Goal: Book appointment/travel/reservation

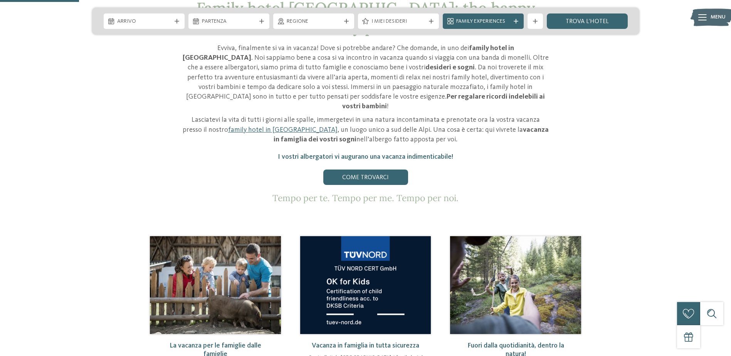
scroll to position [193, 0]
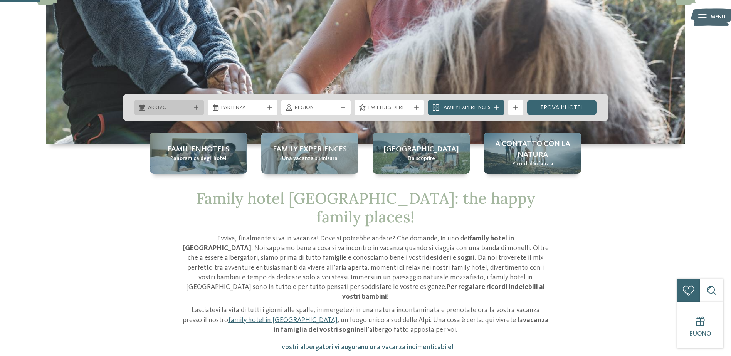
click at [188, 107] on span "Arrivo" at bounding box center [169, 108] width 43 height 8
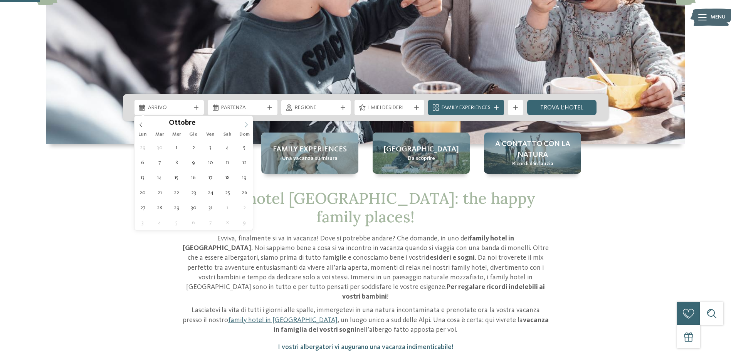
click at [244, 125] on icon at bounding box center [246, 124] width 5 height 5
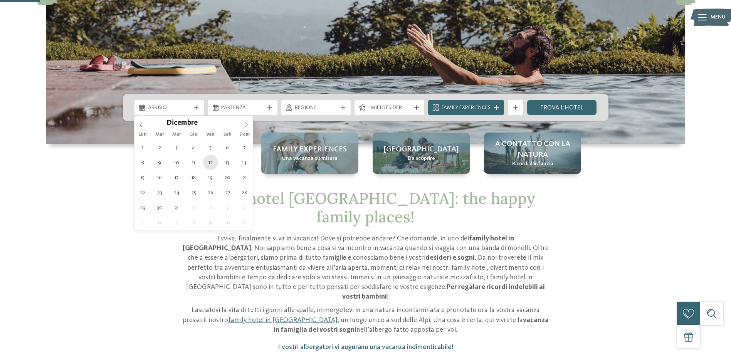
type div "12.12.2025"
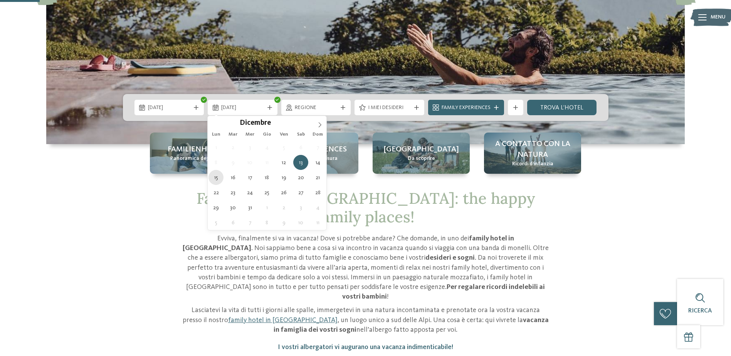
type div "15.12.2025"
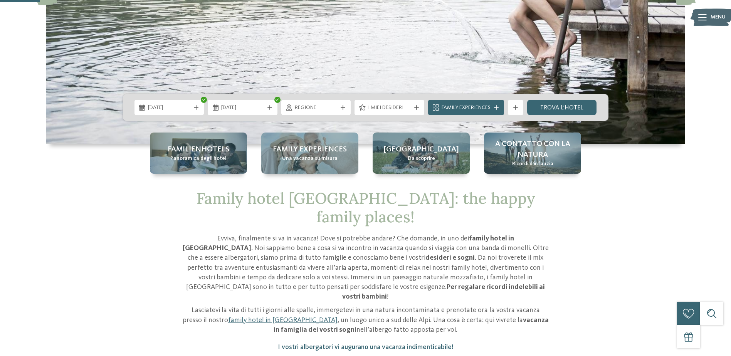
click at [196, 109] on icon at bounding box center [196, 107] width 5 height 5
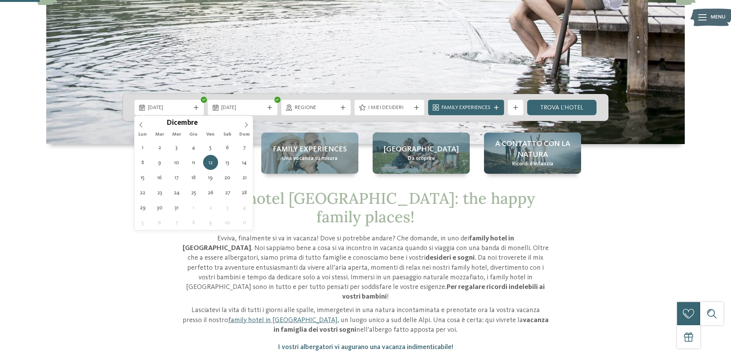
click at [196, 109] on icon at bounding box center [196, 107] width 5 height 5
type input "****"
click at [249, 125] on icon at bounding box center [246, 124] width 5 height 5
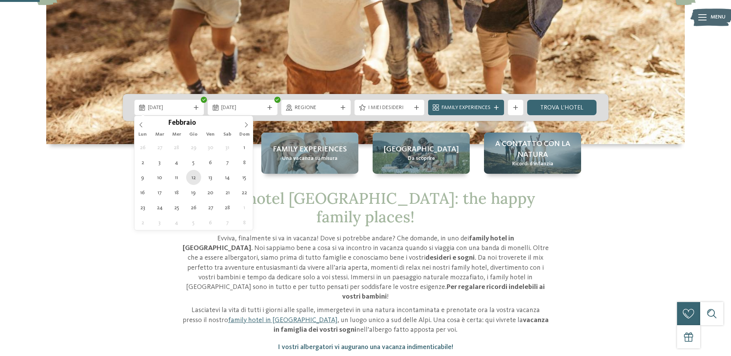
type div "[DATE]"
type input "****"
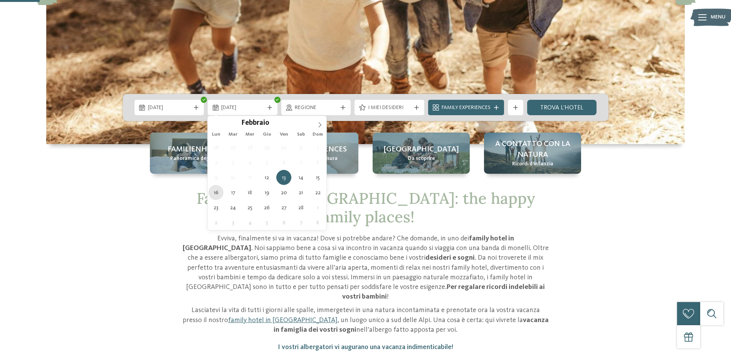
type div "[DATE]"
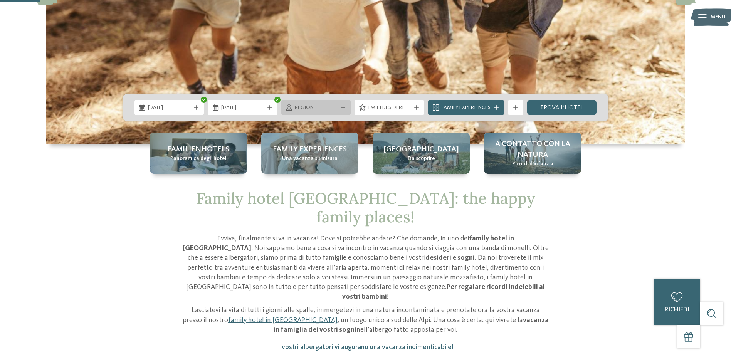
click at [342, 104] on div "Regione" at bounding box center [316, 107] width 70 height 15
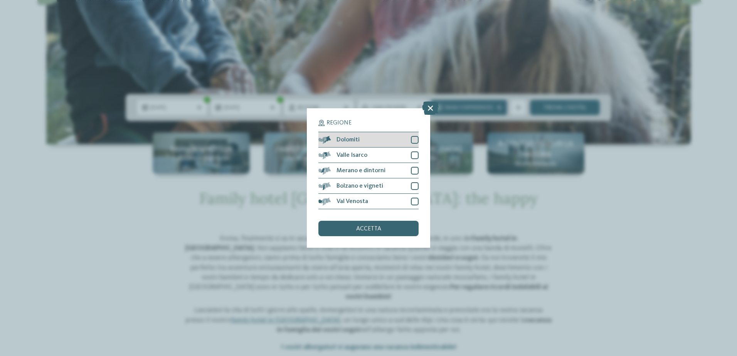
click at [413, 143] on div at bounding box center [415, 140] width 8 height 8
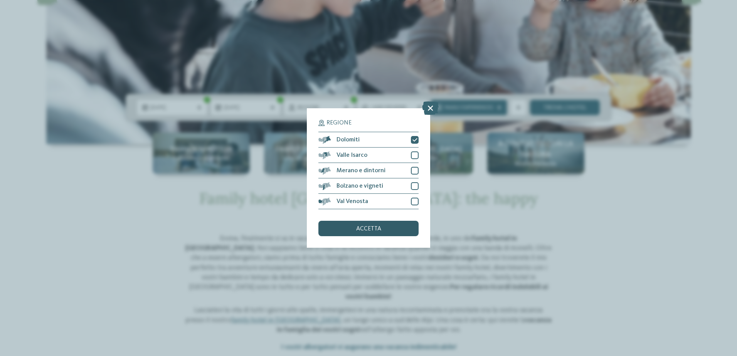
click at [375, 231] on span "accetta" at bounding box center [368, 229] width 25 height 6
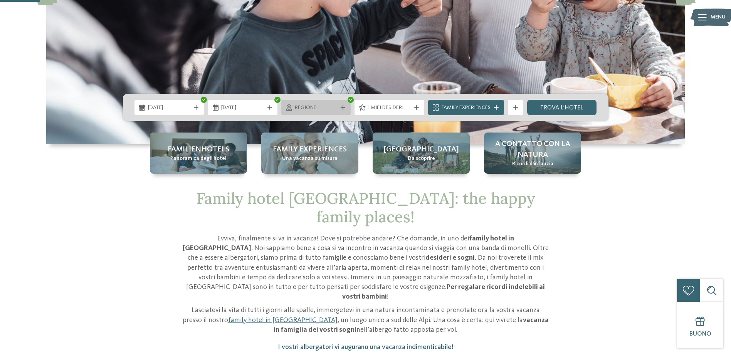
click at [343, 106] on icon at bounding box center [343, 107] width 5 height 5
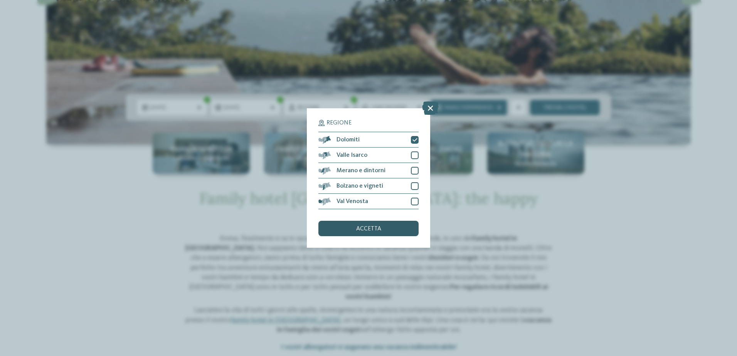
click at [371, 231] on span "accetta" at bounding box center [368, 229] width 25 height 6
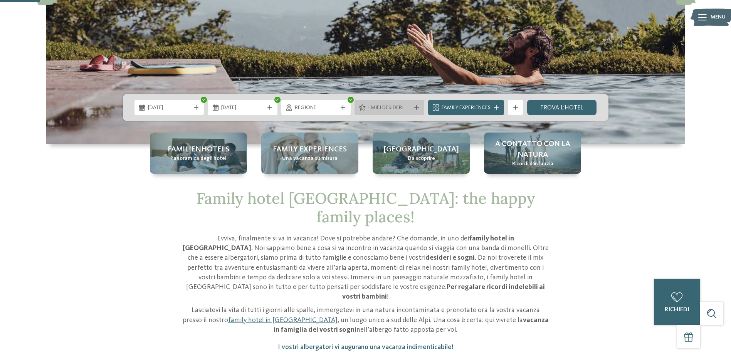
click at [413, 106] on div at bounding box center [417, 107] width 8 height 5
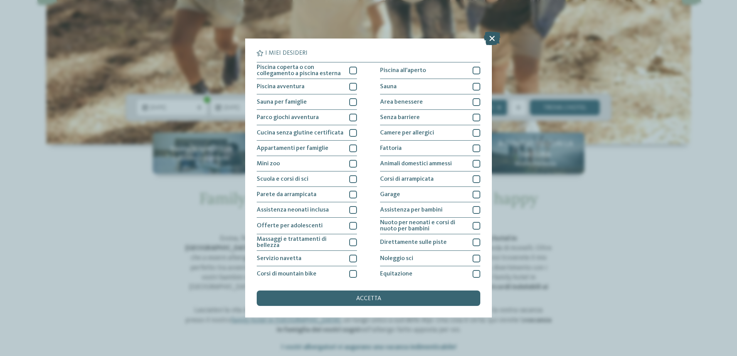
click at [488, 37] on icon at bounding box center [492, 38] width 17 height 13
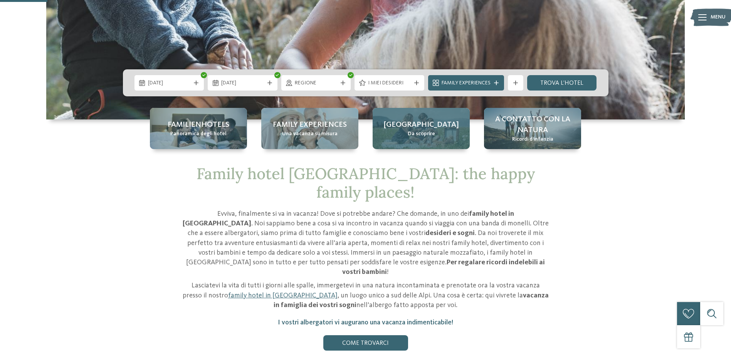
scroll to position [231, 0]
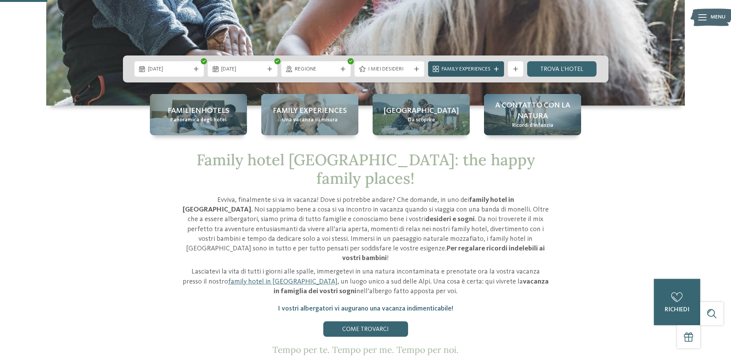
click at [478, 68] on span "Family Experiences" at bounding box center [466, 70] width 49 height 8
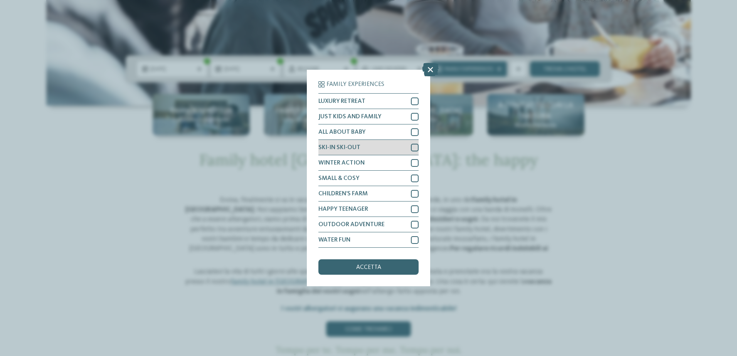
click at [415, 147] on div at bounding box center [415, 148] width 8 height 8
click at [416, 132] on div at bounding box center [415, 132] width 8 height 8
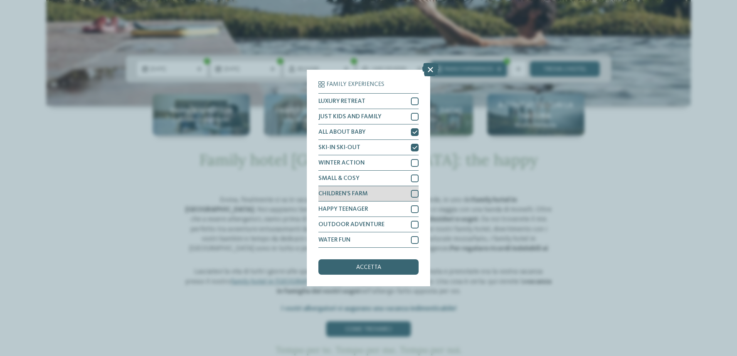
click at [414, 195] on div at bounding box center [415, 194] width 8 height 8
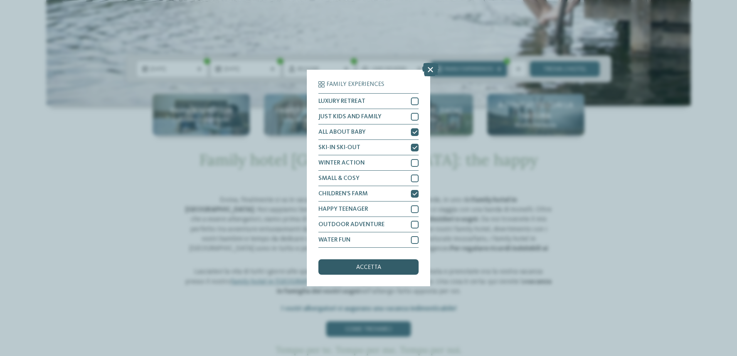
click at [379, 270] on span "accetta" at bounding box center [368, 267] width 25 height 6
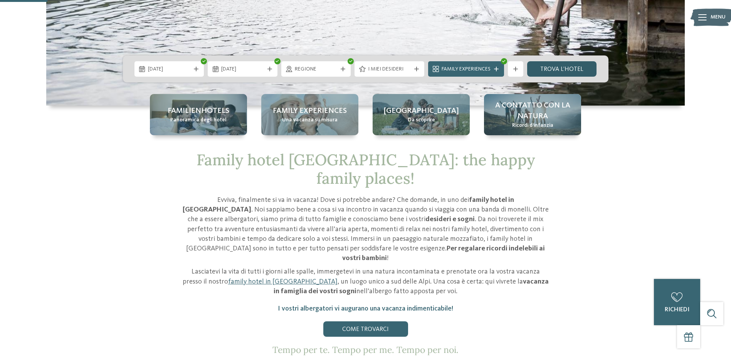
click at [575, 66] on link "trova l’hotel" at bounding box center [562, 68] width 70 height 15
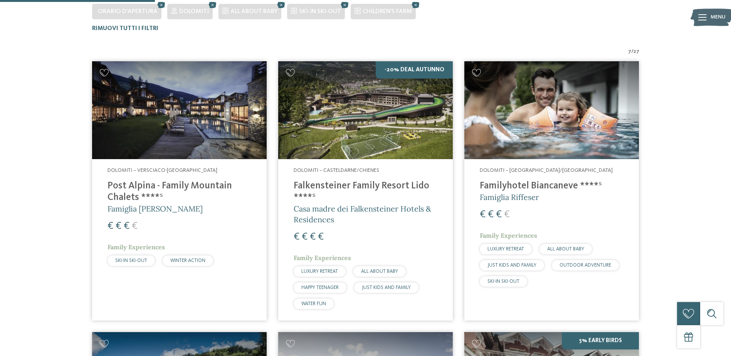
scroll to position [235, 0]
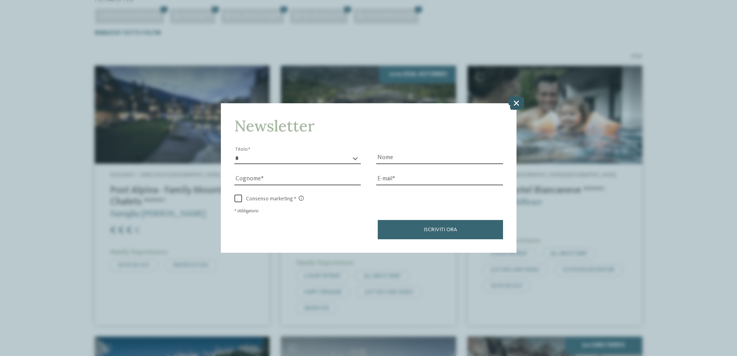
click at [517, 102] on icon at bounding box center [516, 102] width 17 height 13
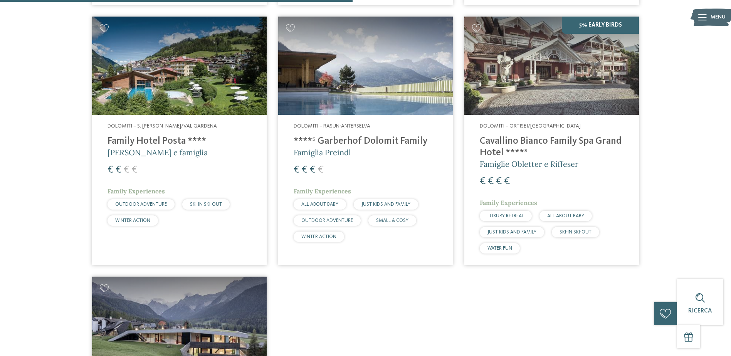
scroll to position [543, 0]
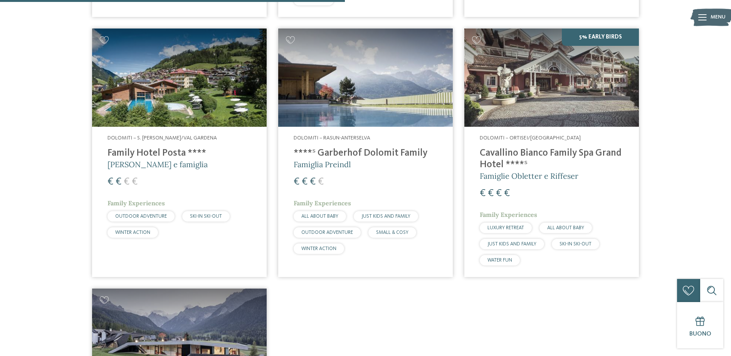
click at [150, 153] on h4 "Family Hotel Posta ****" at bounding box center [180, 154] width 144 height 12
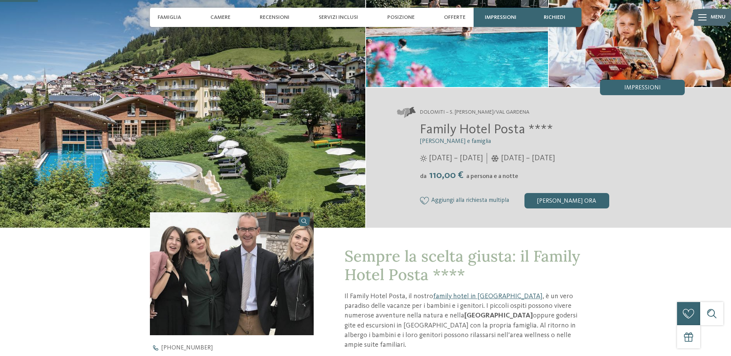
scroll to position [39, 0]
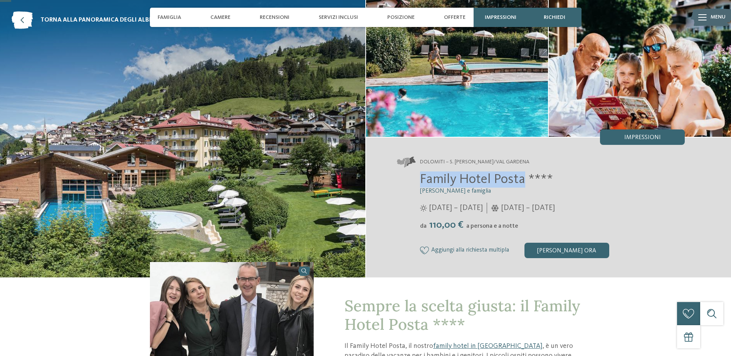
drag, startPoint x: 421, startPoint y: 180, endPoint x: 523, endPoint y: 182, distance: 101.8
click at [523, 182] on span "Family Hotel Posta ****" at bounding box center [486, 179] width 133 height 13
drag, startPoint x: 523, startPoint y: 182, endPoint x: 512, endPoint y: 183, distance: 10.9
copy span "Family Hotel Posta"
